Goal: Find specific fact: Find contact information

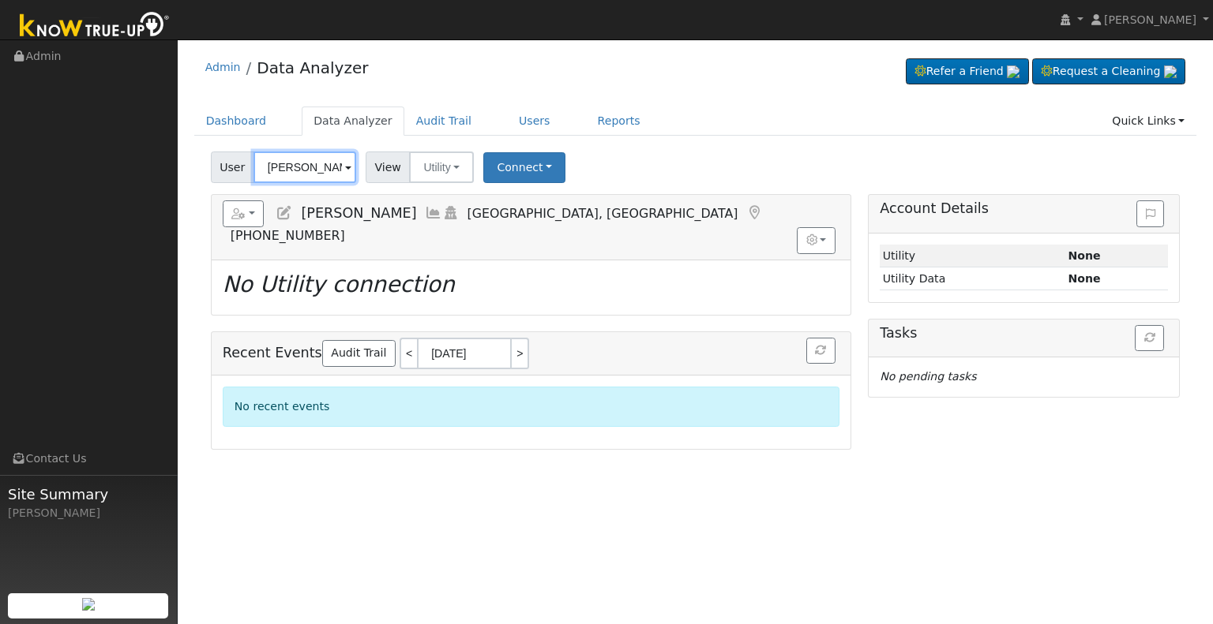
click at [310, 174] on input "[PERSON_NAME]" at bounding box center [304, 168] width 103 height 32
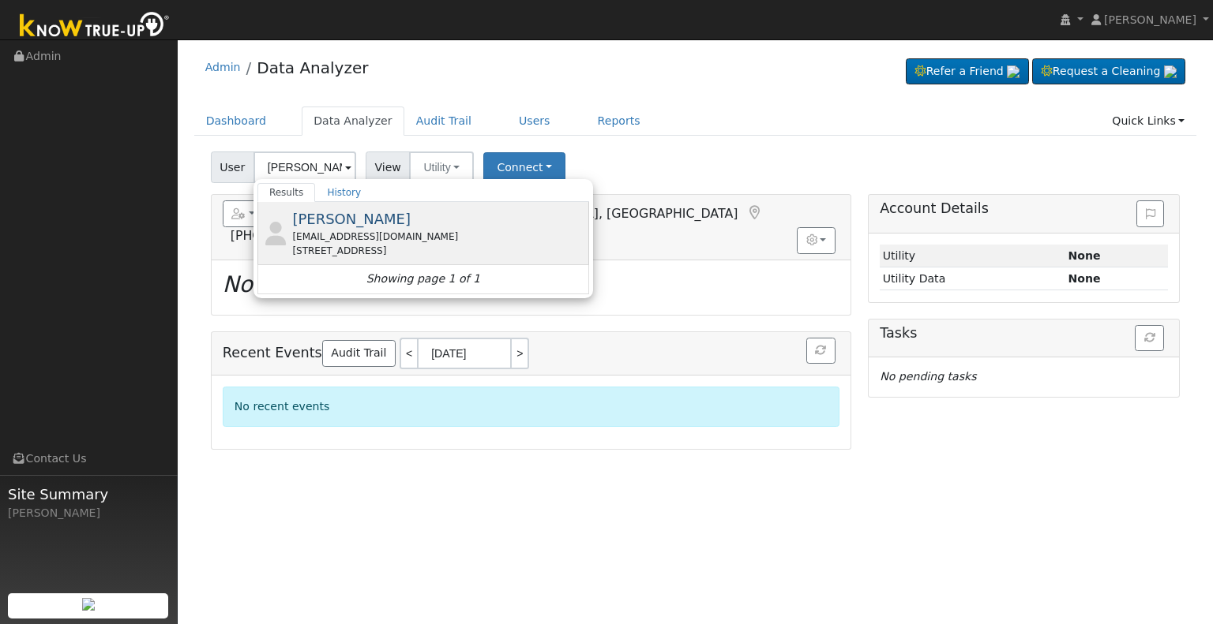
click at [365, 238] on div "[EMAIL_ADDRESS][DOMAIN_NAME]" at bounding box center [438, 237] width 293 height 14
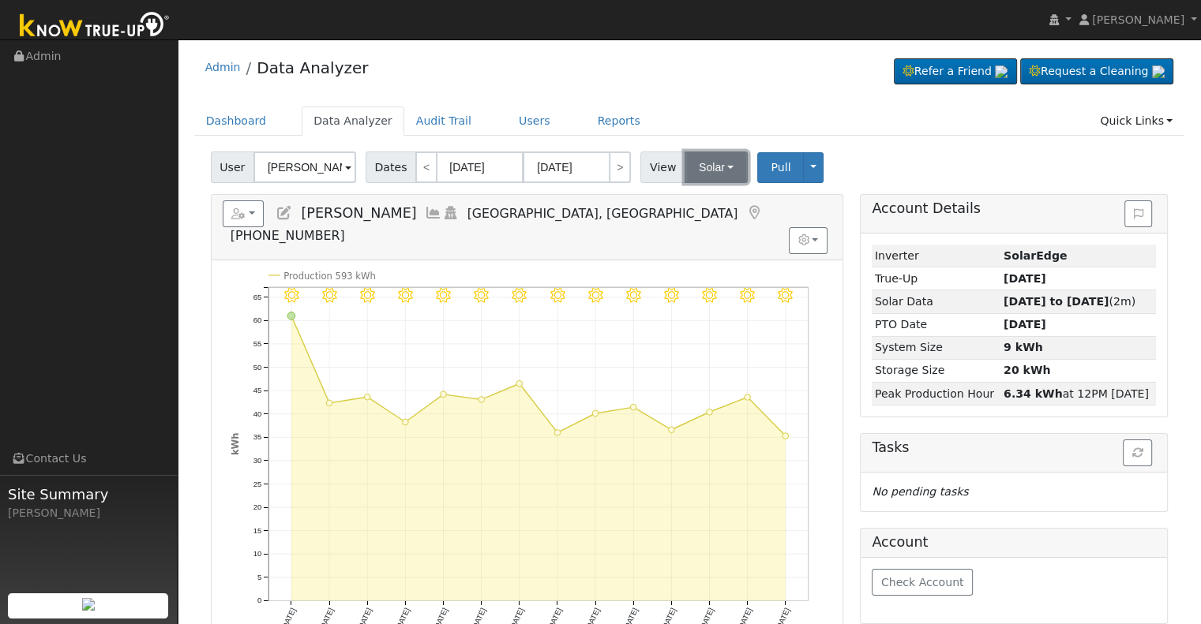
click at [699, 159] on button "Solar" at bounding box center [715, 168] width 63 height 32
click at [711, 188] on ul "Utility Solar" at bounding box center [736, 213] width 111 height 57
click at [282, 167] on input "[PERSON_NAME]" at bounding box center [304, 168] width 103 height 32
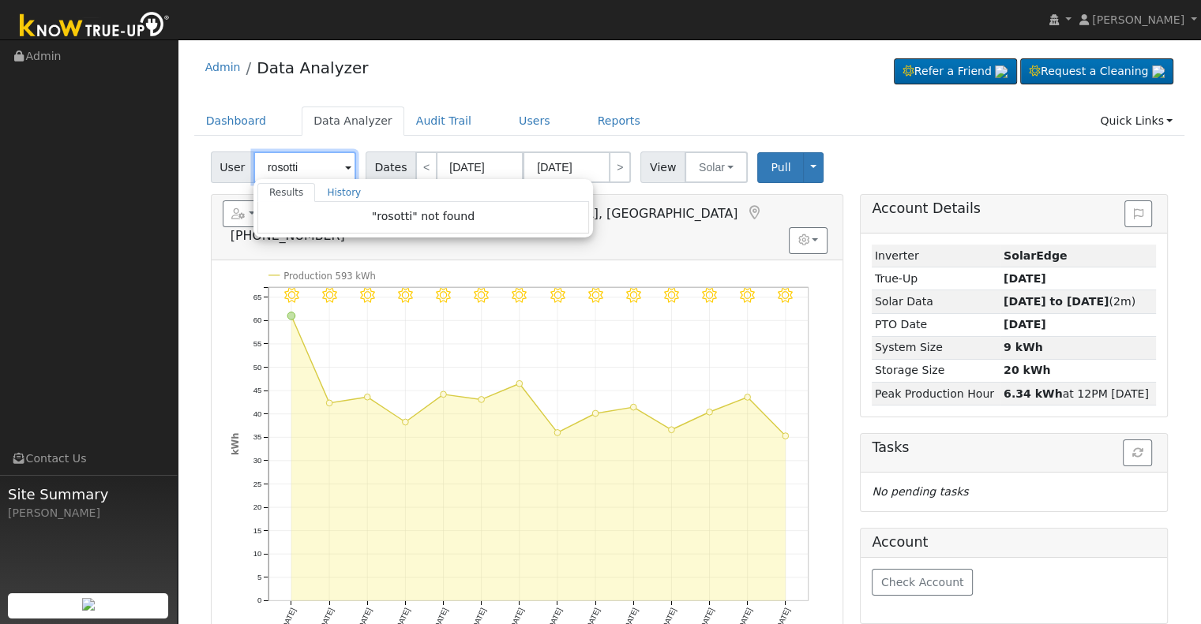
click at [278, 171] on input "rosotti" at bounding box center [304, 168] width 103 height 32
click at [313, 166] on input "rossoti" at bounding box center [304, 168] width 103 height 32
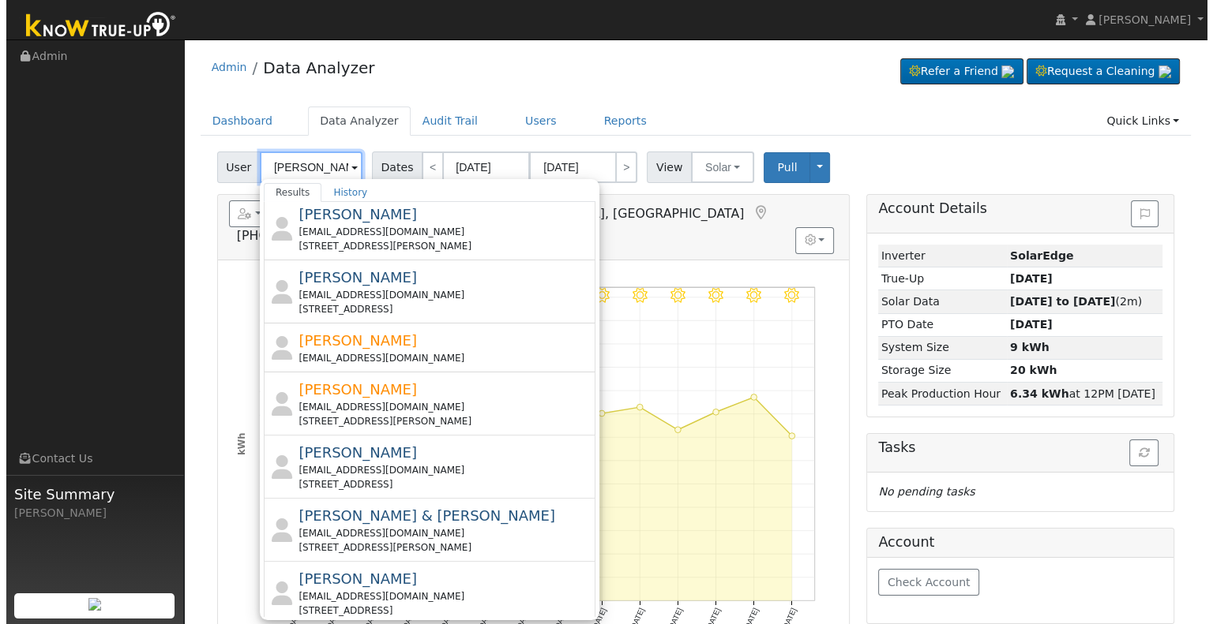
scroll to position [554, 0]
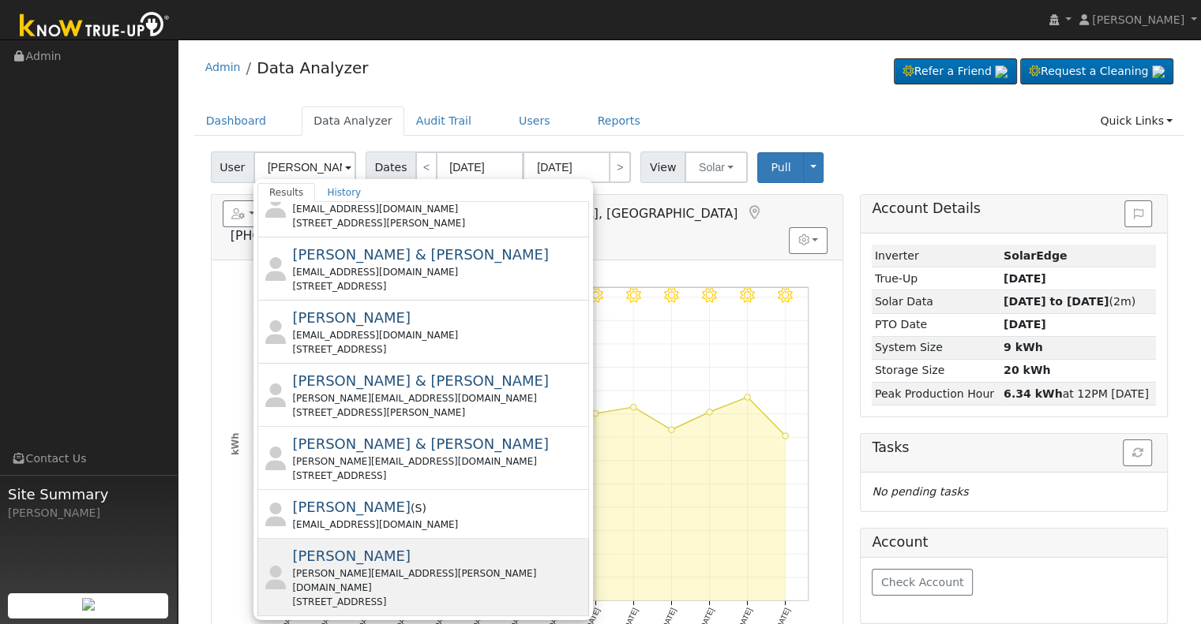
click at [461, 546] on div "[PERSON_NAME] [PERSON_NAME][EMAIL_ADDRESS][PERSON_NAME][DOMAIN_NAME] [STREET_AD…" at bounding box center [438, 578] width 293 height 64
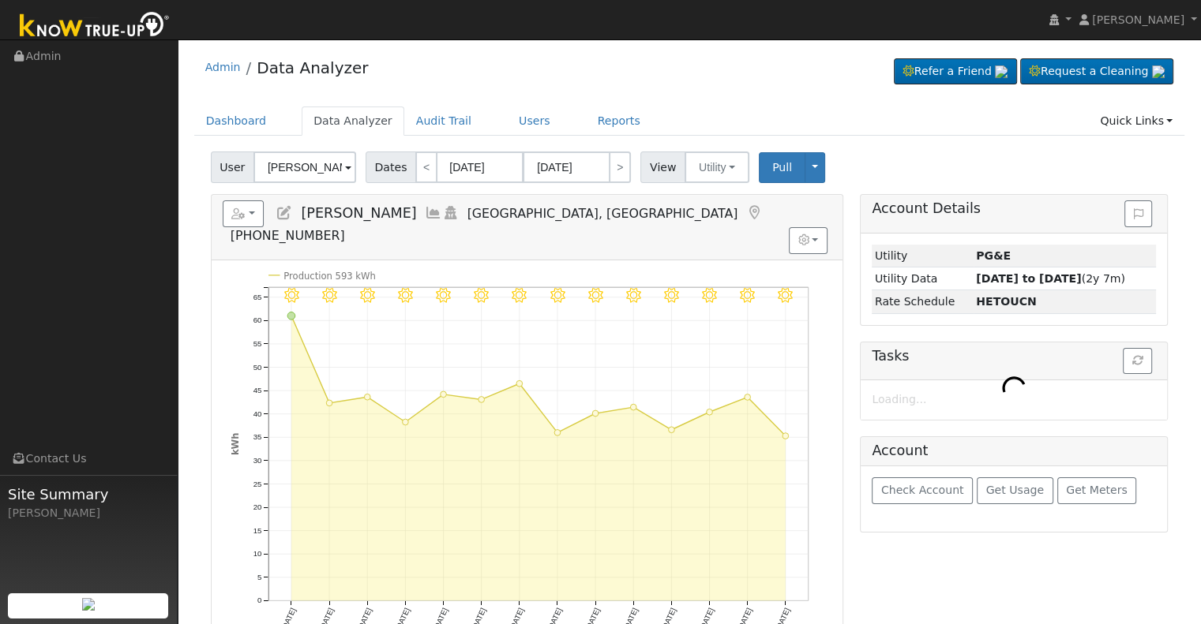
type input "[PERSON_NAME]"
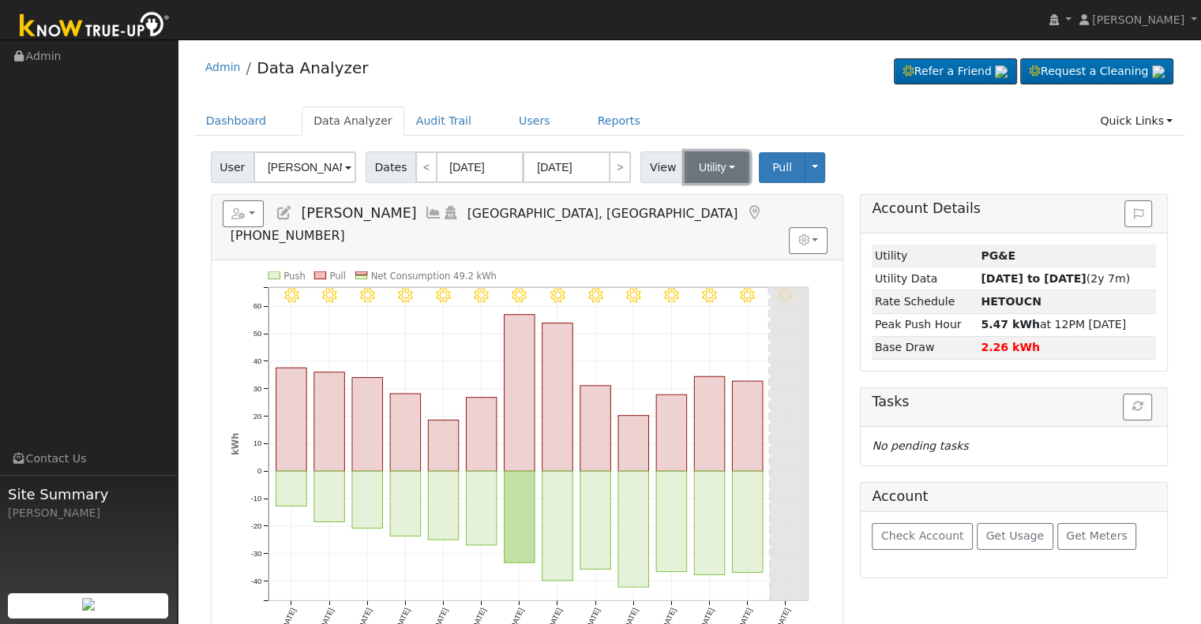
click at [703, 174] on button "Utility" at bounding box center [716, 168] width 65 height 32
click at [708, 220] on link "Solar" at bounding box center [736, 225] width 110 height 22
